Goal: Information Seeking & Learning: Learn about a topic

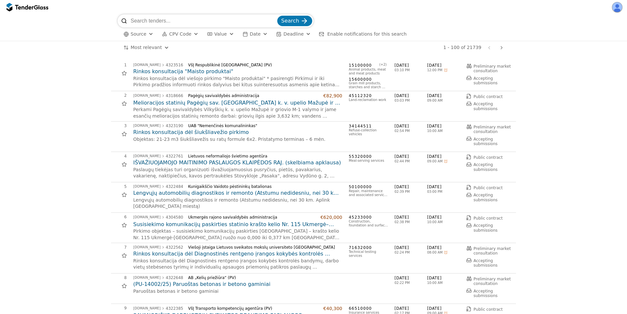
click at [201, 73] on h2 "Rinkos konsultacija "Maisto produktai"" at bounding box center [237, 71] width 209 height 7
click at [181, 104] on h2 "Melioracijos statinių Pagėgių sav. [GEOGRAPHIC_DATA] k. v. upelio Mažupė ir gri…" at bounding box center [237, 102] width 209 height 7
click at [249, 103] on h2 "Melioracijos statinių Pagėgių sav. [GEOGRAPHIC_DATA] k. v. upelio Mažupė ir gri…" at bounding box center [237, 102] width 209 height 7
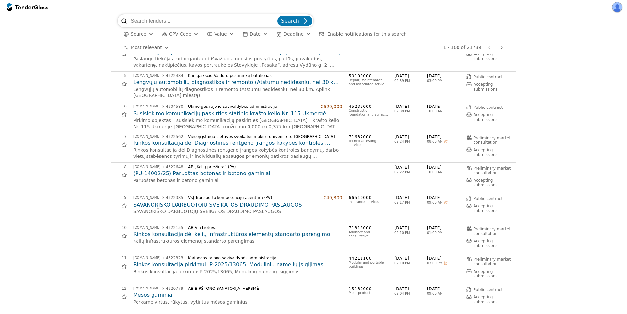
scroll to position [176, 0]
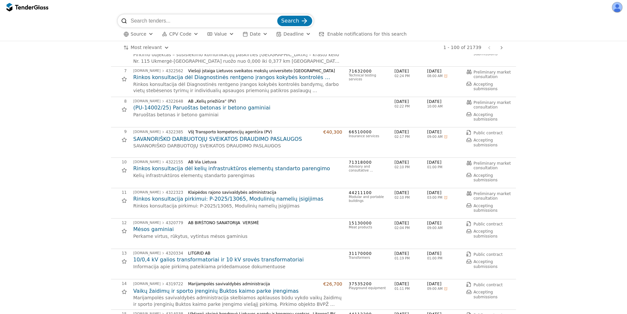
click at [198, 140] on h2 "SAVANORIŠKO DARBUOTOJŲ SVEIKATOS DRAUDIMO PASLAUGOS" at bounding box center [237, 139] width 209 height 7
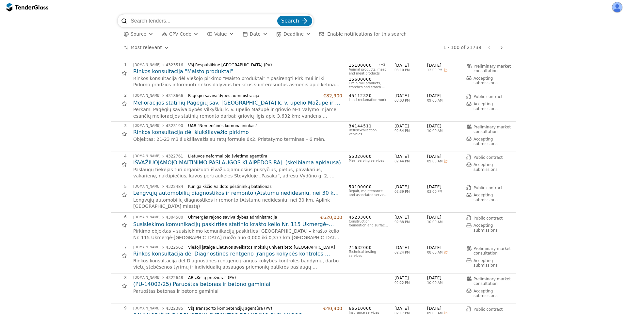
scroll to position [176, 0]
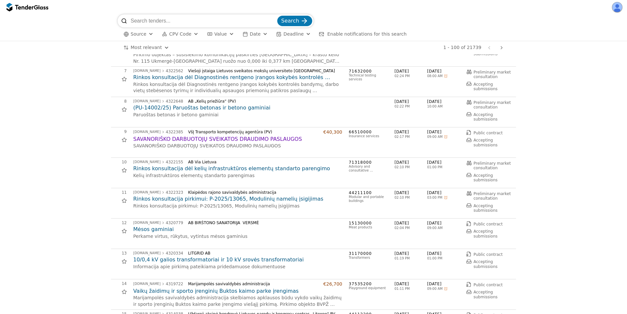
click at [55, 47] on div "Most relevant Save this search 1 - 100 of 21739 Previous page Next page" at bounding box center [313, 47] width 621 height 13
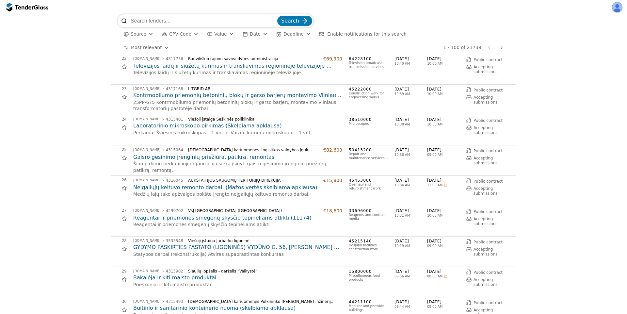
scroll to position [647, 0]
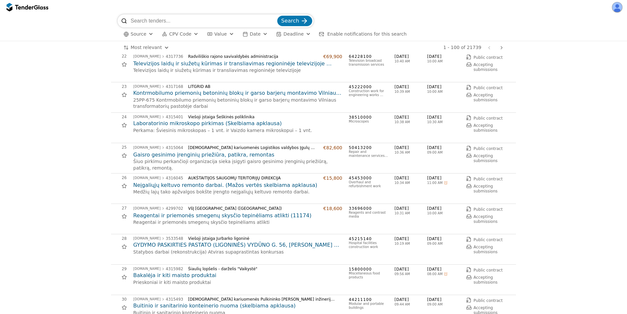
click at [196, 216] on h2 "Reagentai ir priemonės smegenų skysčio tepinėliams atlikti (11174)" at bounding box center [237, 215] width 209 height 7
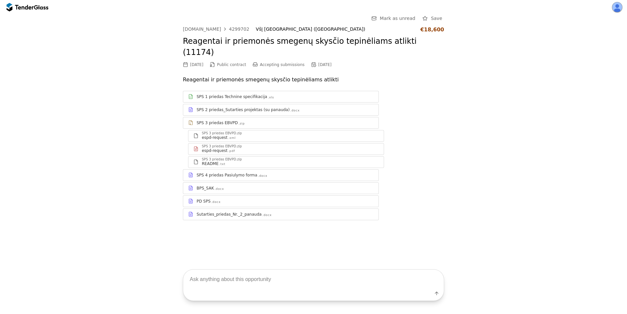
click at [281, 94] on div "SPS 1 priedas Technine specifikacija .xls" at bounding box center [285, 96] width 177 height 5
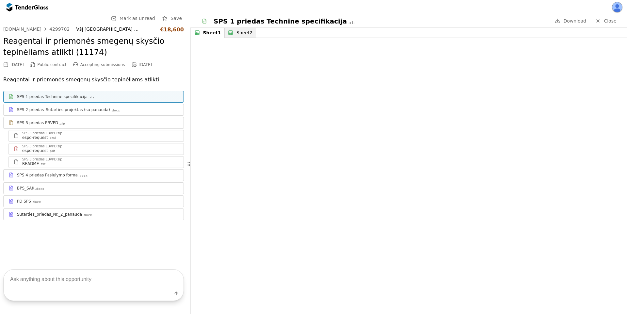
click at [240, 29] on button "Sheet2" at bounding box center [240, 33] width 31 height 10
click at [213, 31] on div "Sheet1" at bounding box center [212, 33] width 18 height 6
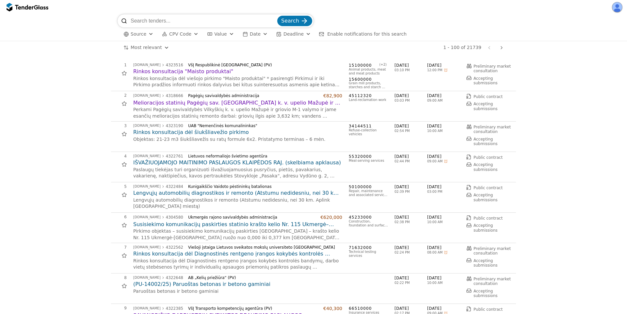
click at [249, 165] on h2 "IŠVAŽIUOJAMOJO MAITINIMO PASLAUGOS KLAIPĖDOS RAJ. (skelbiama apklausa)" at bounding box center [237, 162] width 209 height 7
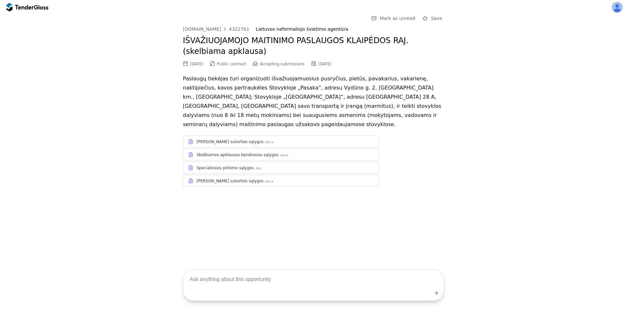
click at [288, 152] on div "Skelbiamos apklausos bendrosios sąlygos .docx" at bounding box center [285, 154] width 177 height 5
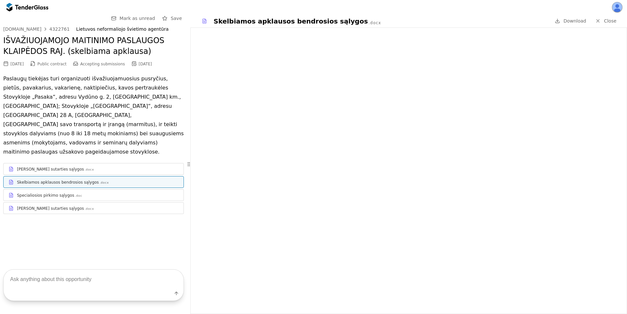
click at [77, 191] on div "Specialiosios pirkimo sąlygos .doc" at bounding box center [94, 195] width 180 height 8
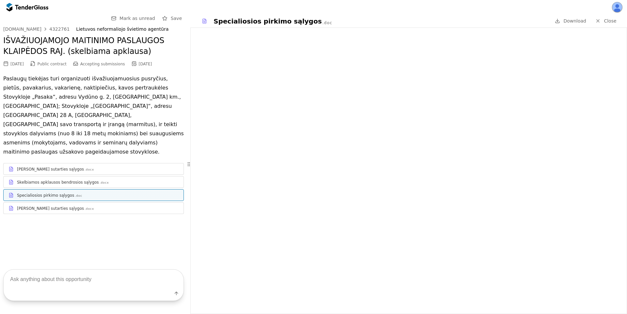
click at [87, 206] on div "[PERSON_NAME] sutarties sąlygos .docx" at bounding box center [98, 208] width 162 height 5
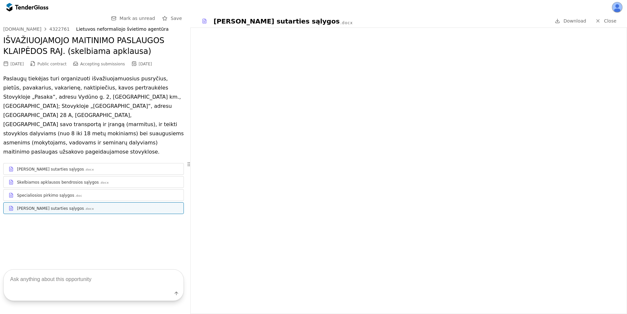
click at [93, 193] on div "Specialiosios pirkimo sąlygos .doc" at bounding box center [98, 195] width 162 height 5
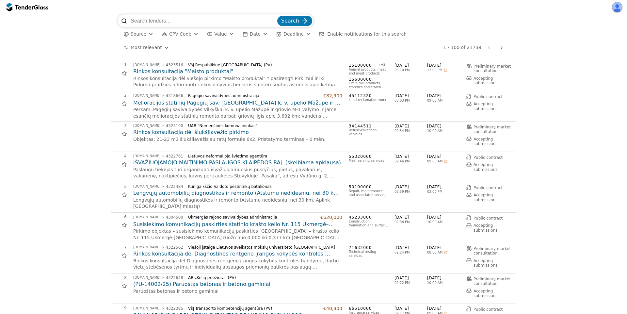
scroll to position [294, 0]
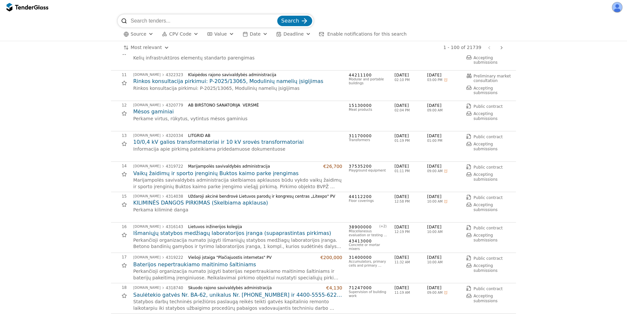
click at [217, 173] on h2 "Vaikų žaidimų ir sporto įrenginių Buktos kaimo parke įrengimas" at bounding box center [237, 173] width 209 height 7
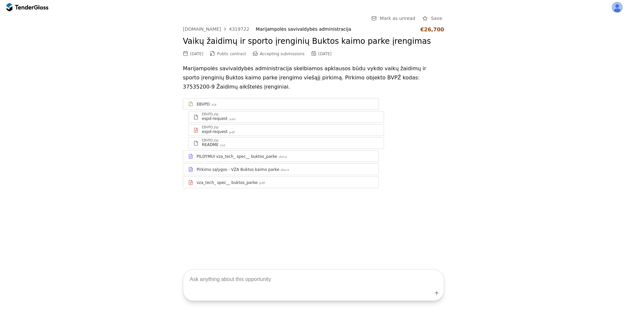
click at [274, 167] on div "Pirkimo sąlygos - VŽA Buktos kaimo parke .docx" at bounding box center [285, 169] width 177 height 5
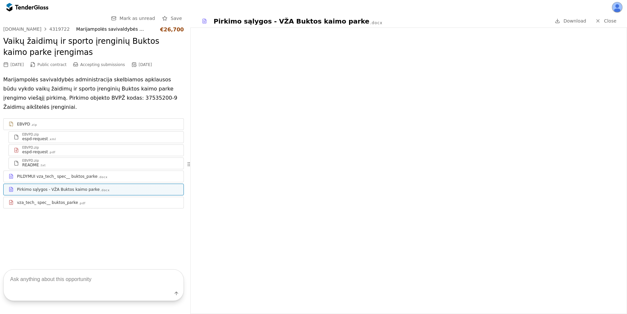
click at [17, 12] on div at bounding box center [28, 7] width 42 height 10
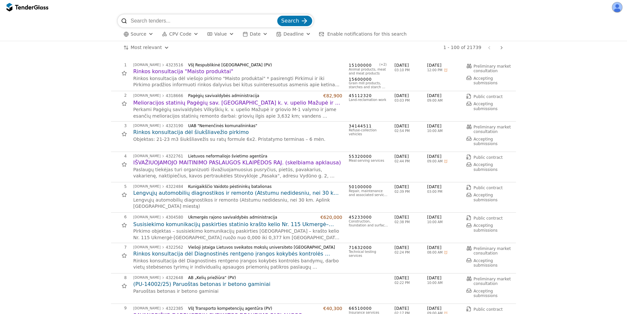
click at [197, 68] on h2 "Rinkos konsultacija "Maisto produktai"" at bounding box center [237, 71] width 209 height 7
